Goal: Check status: Check status

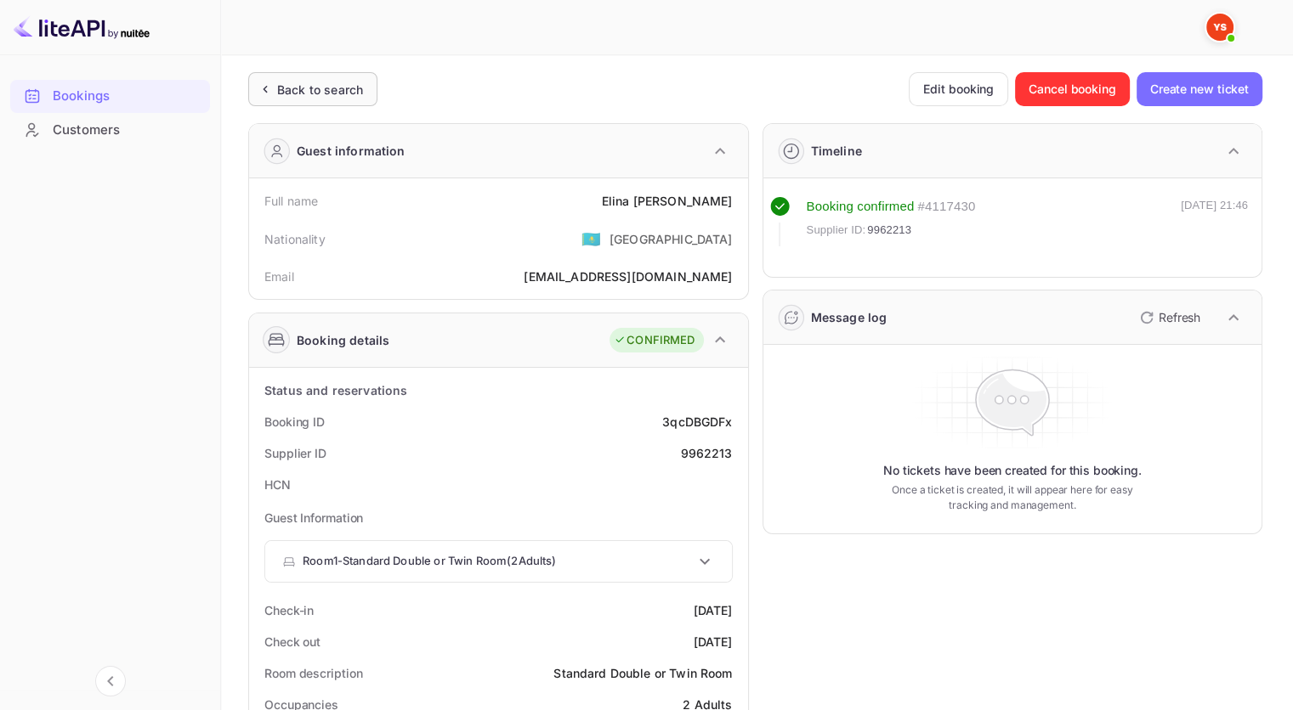
click at [274, 87] on div "Back to search" at bounding box center [309, 90] width 107 height 18
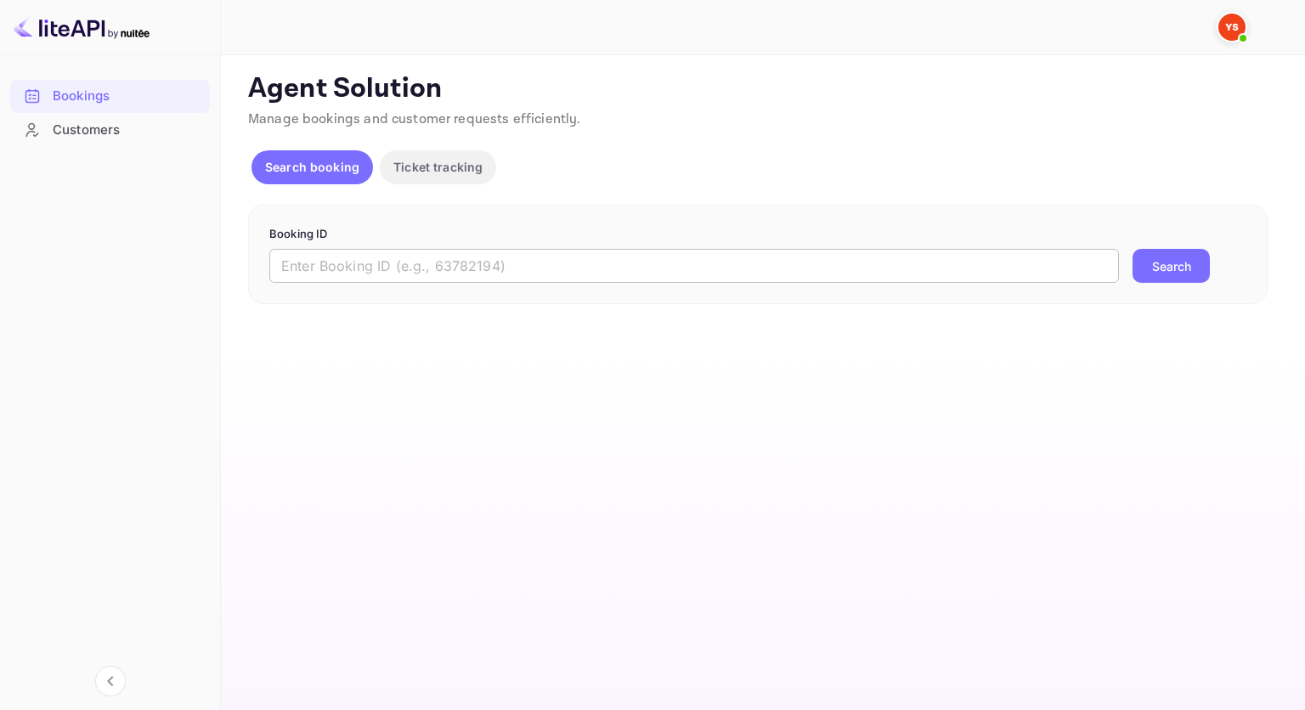
click at [469, 262] on input "text" at bounding box center [694, 266] width 850 height 34
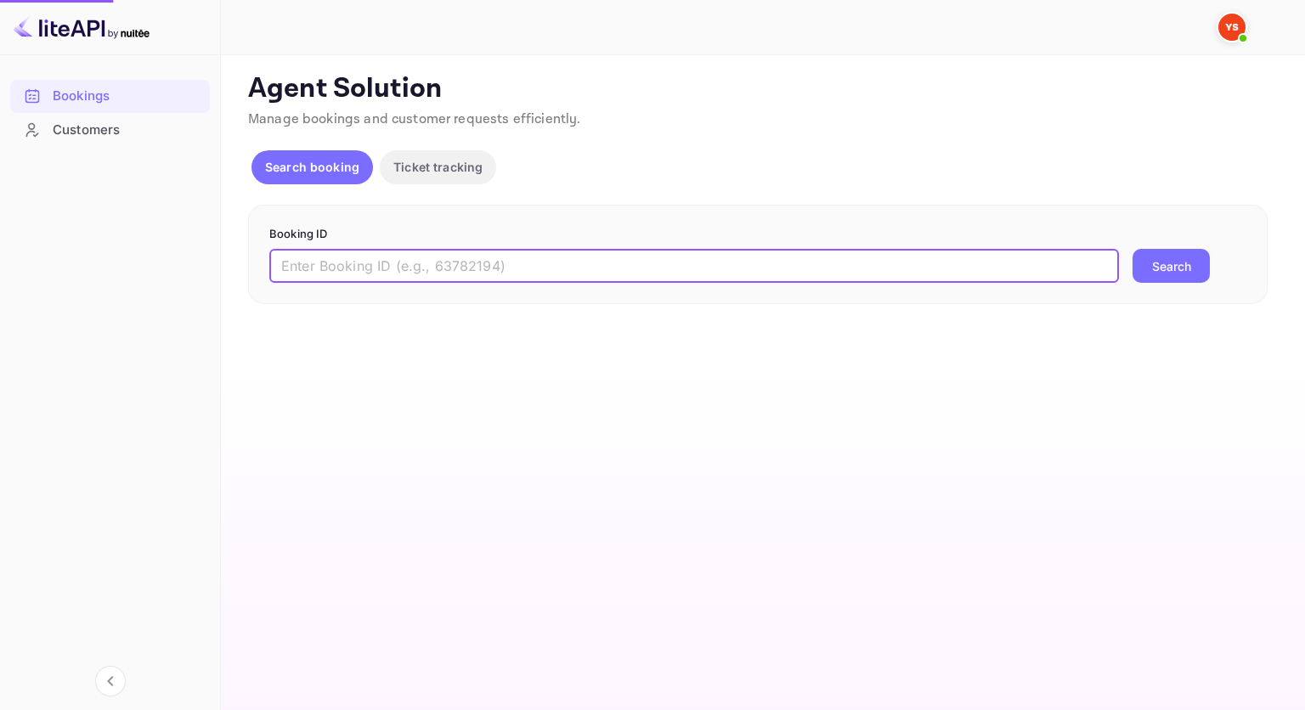
paste input "9229225"
type input "9229225"
click at [1145, 269] on button "Search" at bounding box center [1171, 266] width 77 height 34
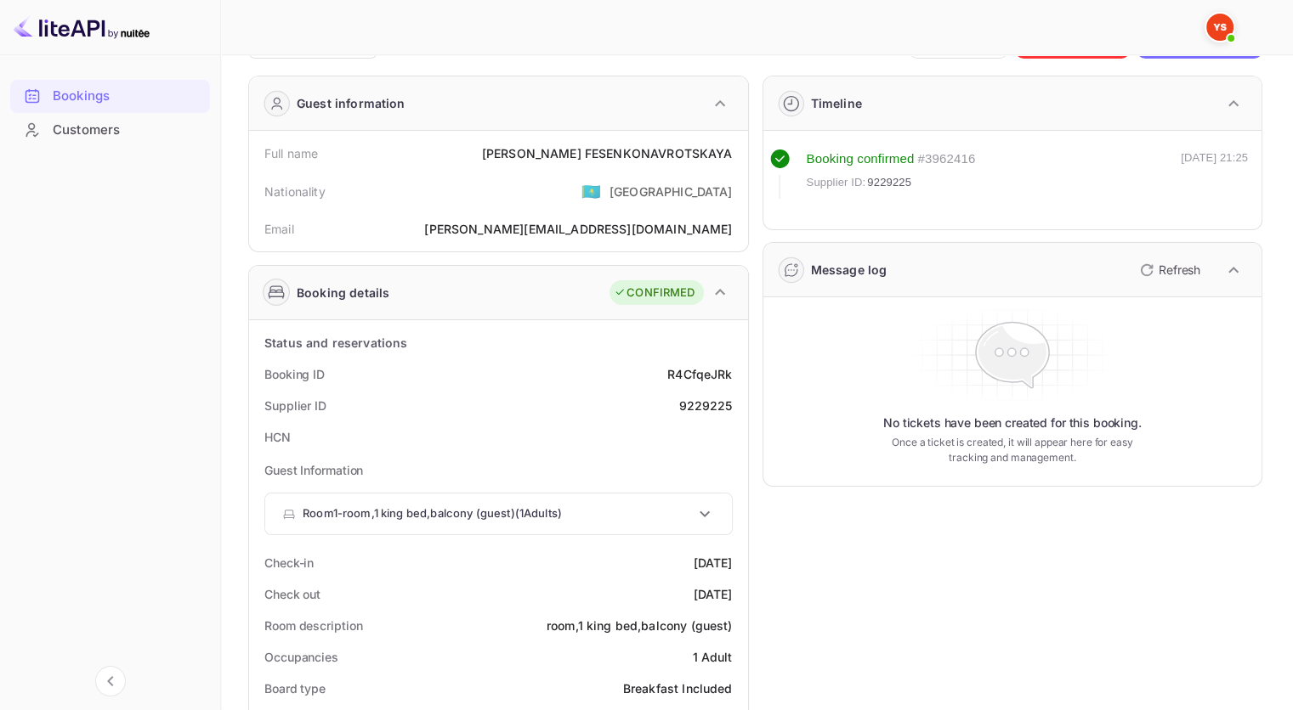
scroll to position [85, 0]
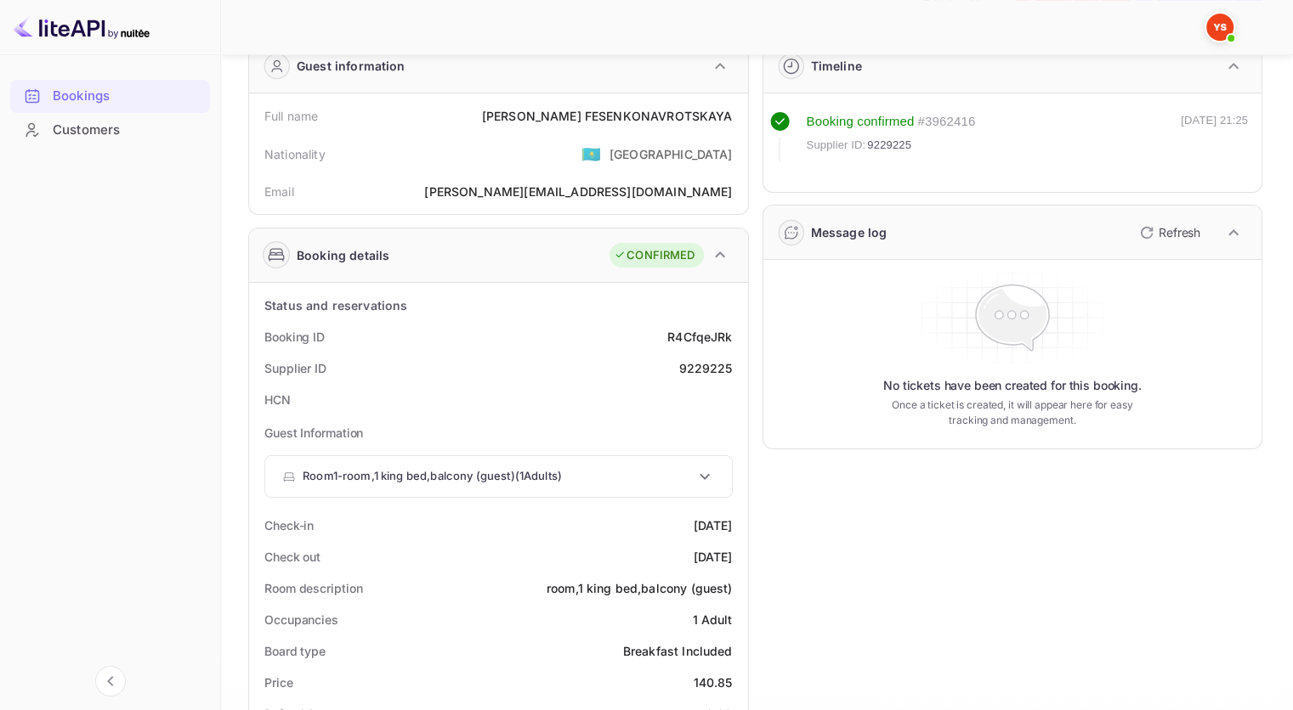
click at [716, 369] on div "9229225" at bounding box center [705, 368] width 54 height 18
copy div "9229225"
click at [687, 110] on div "[PERSON_NAME]" at bounding box center [607, 116] width 251 height 18
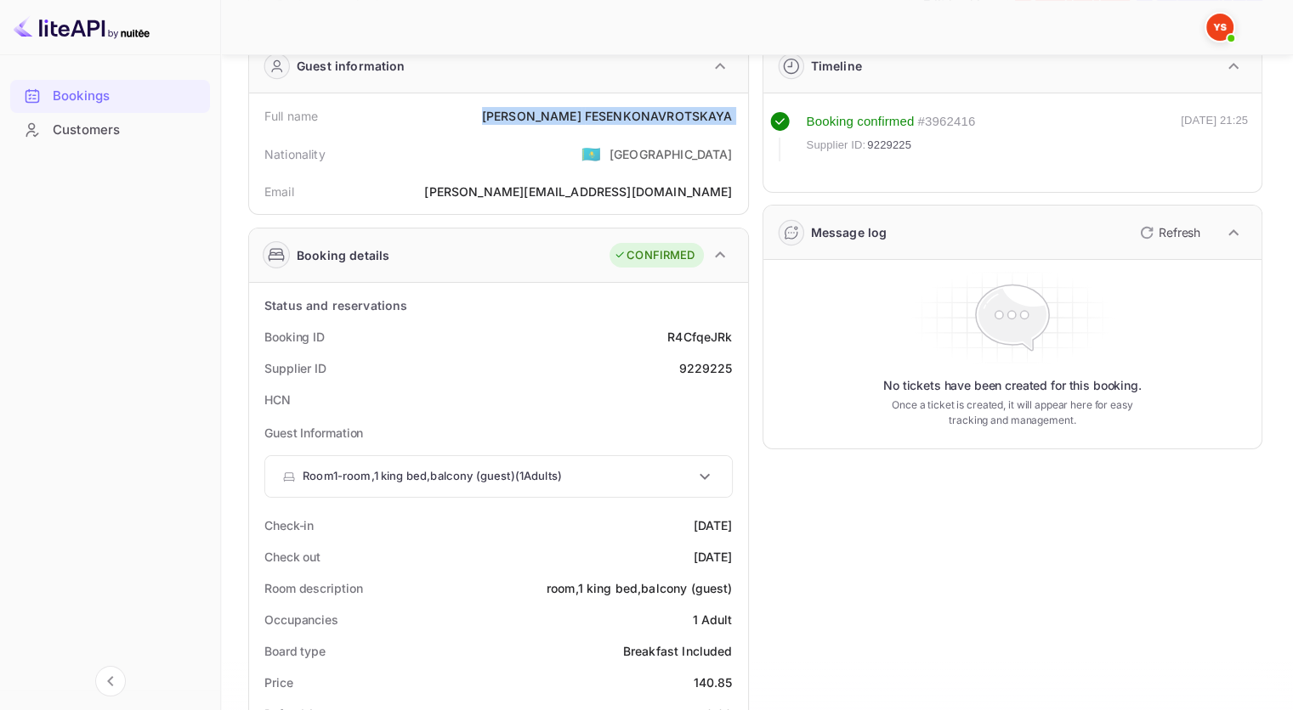
click at [687, 110] on div "[PERSON_NAME]" at bounding box center [607, 116] width 251 height 18
copy div "[PERSON_NAME]"
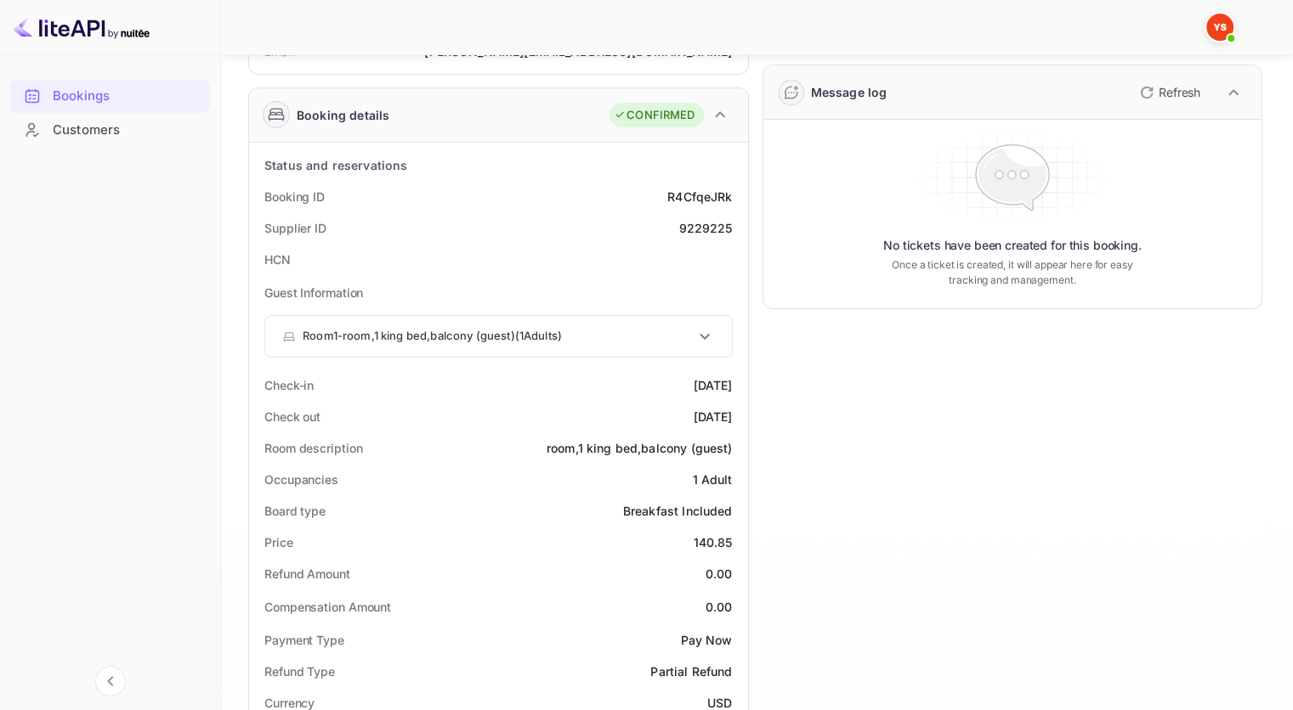
scroll to position [255, 0]
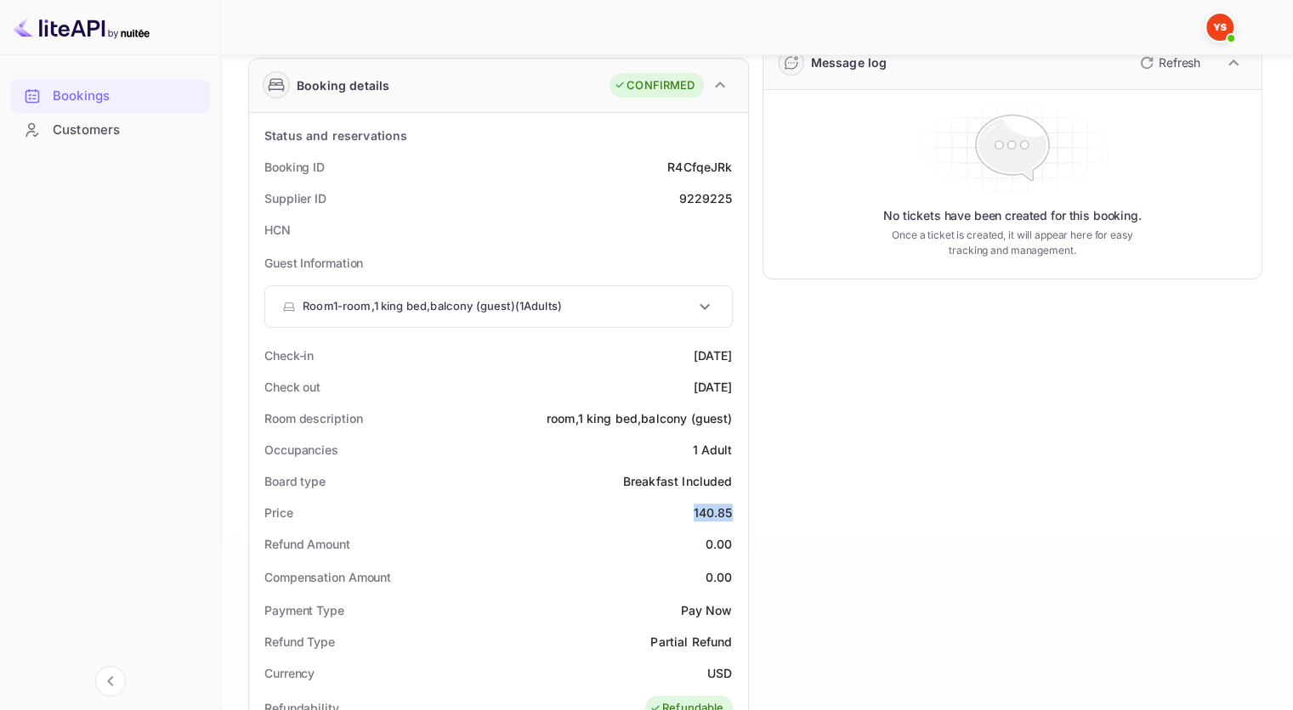
drag, startPoint x: 732, startPoint y: 509, endPoint x: 690, endPoint y: 510, distance: 41.7
click at [690, 510] on div "Price 140.85" at bounding box center [498, 512] width 485 height 31
copy div "140.85"
